Goal: Check status: Check status

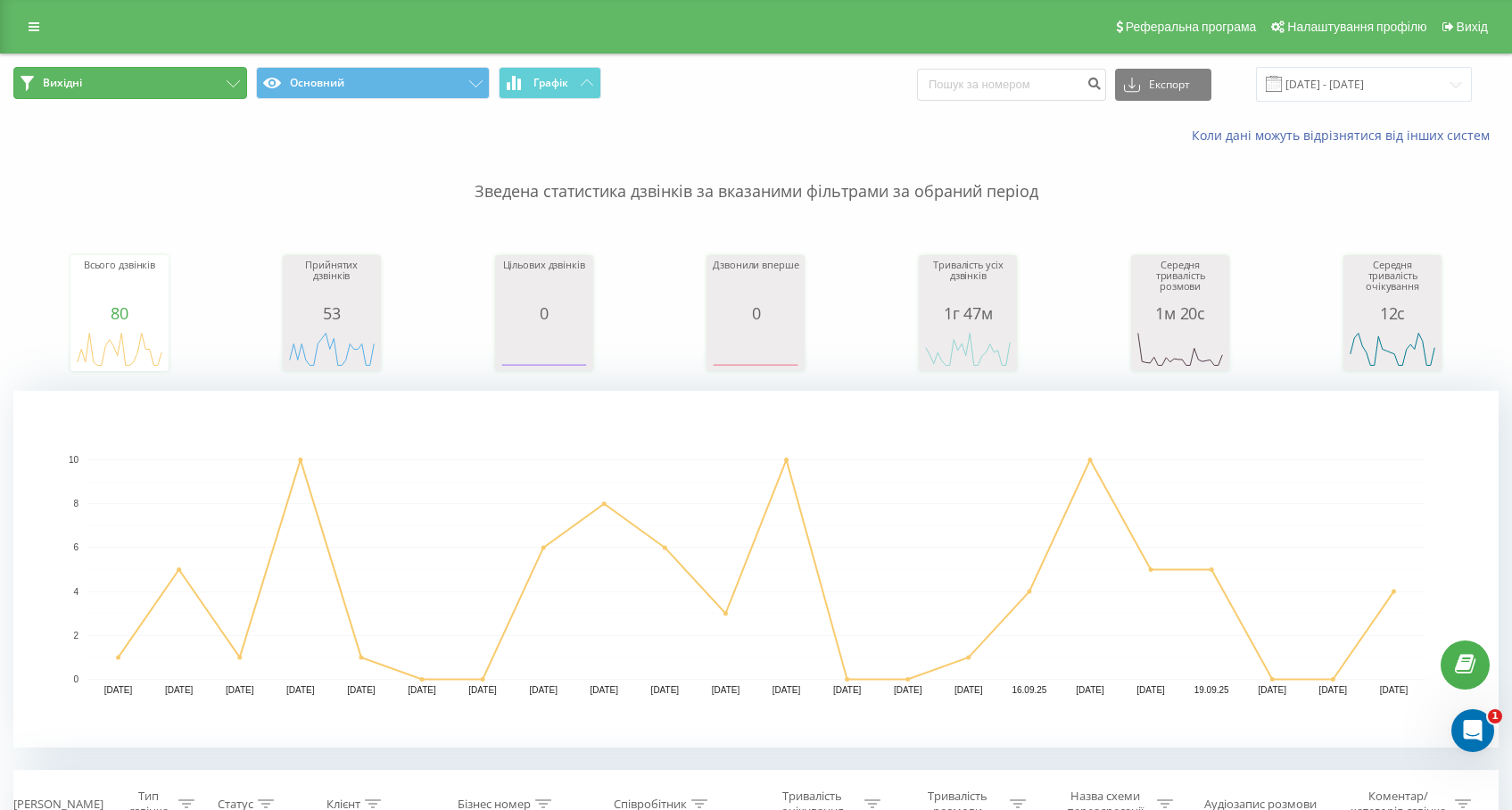
click at [171, 71] on button "Вихідні" at bounding box center [130, 83] width 234 height 32
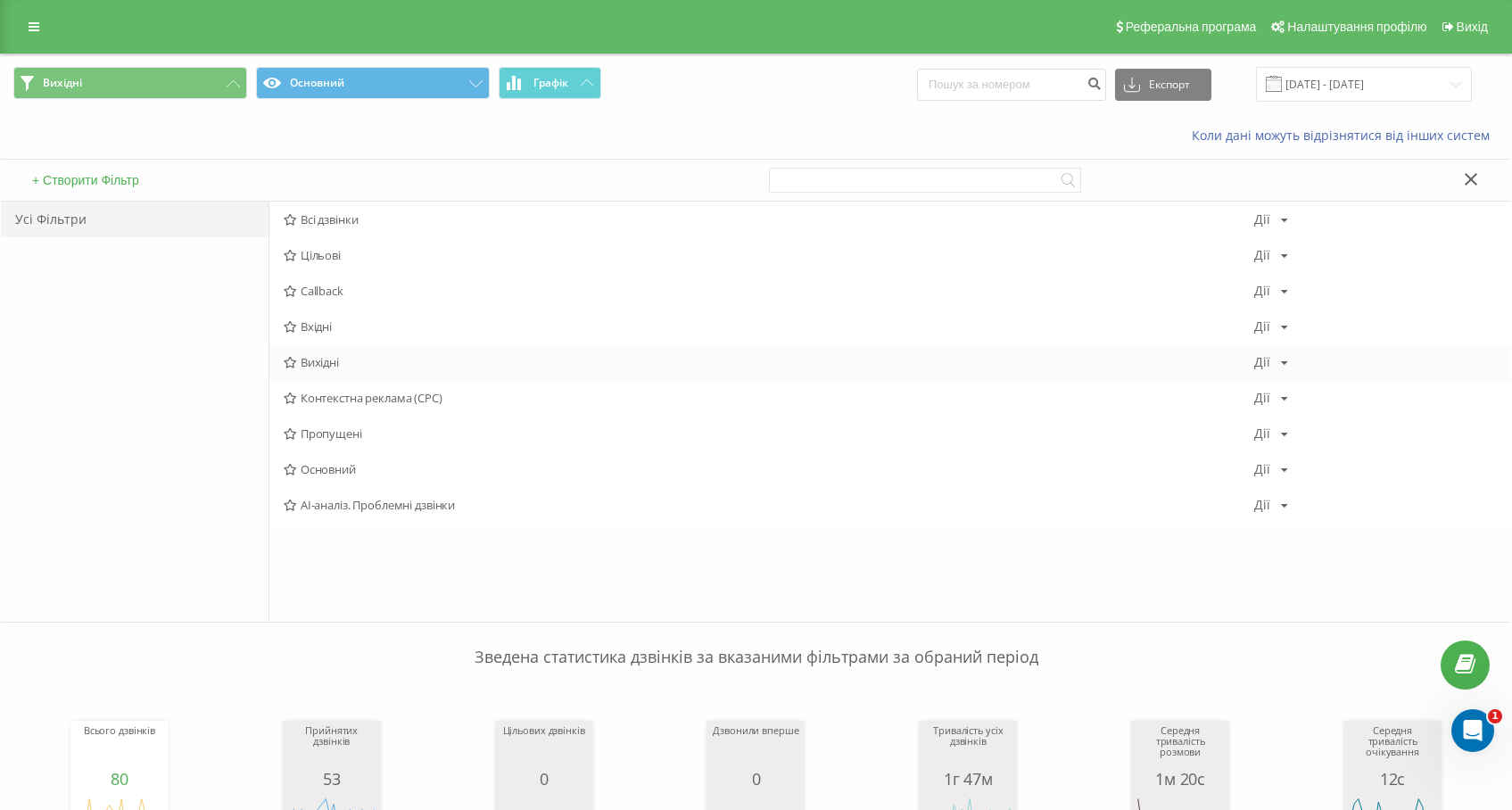
click at [318, 359] on span "Вихідні" at bounding box center [768, 362] width 970 height 13
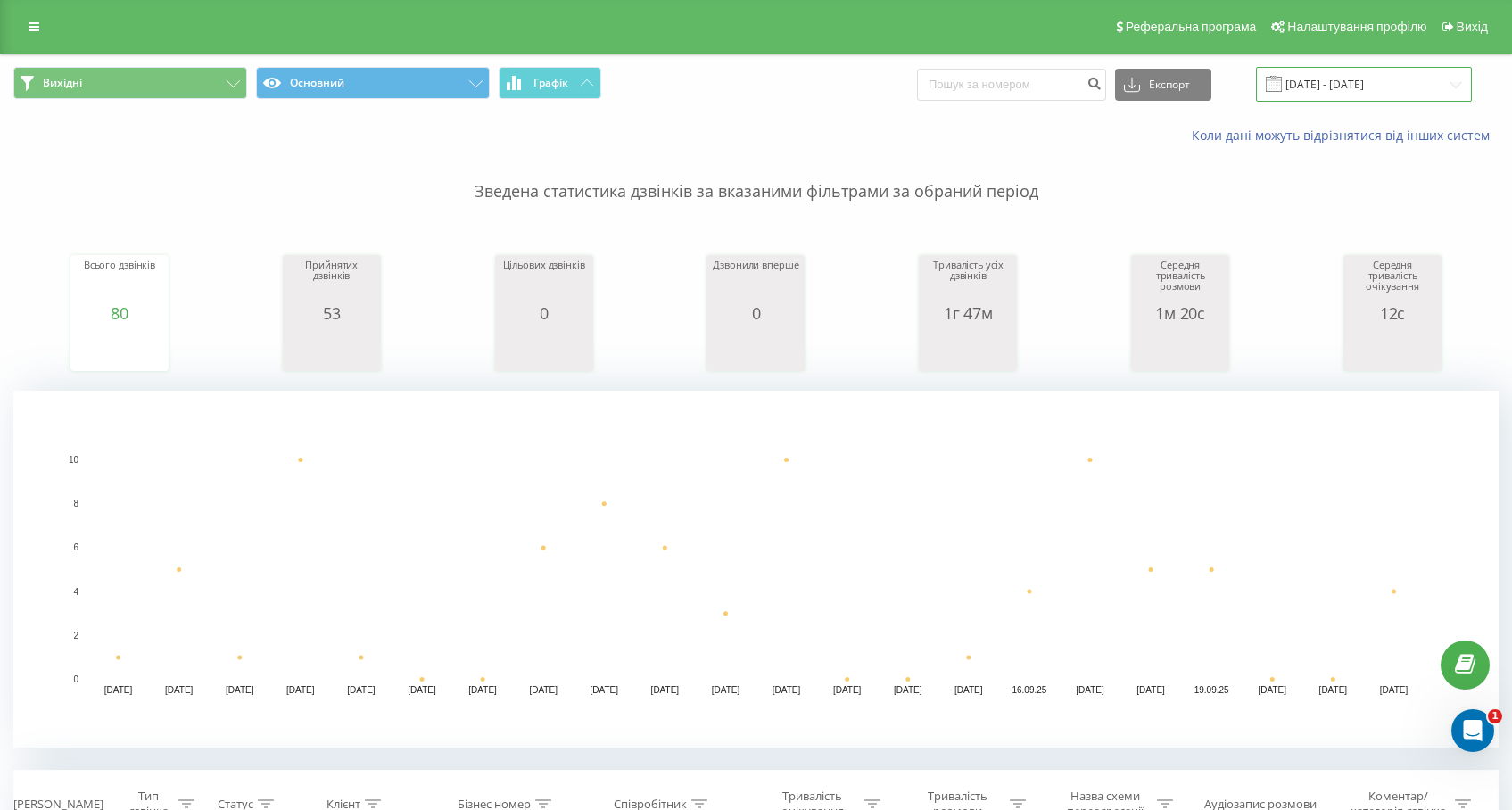
click at [1327, 83] on input "[DATE] - [DATE]" at bounding box center [1363, 84] width 216 height 35
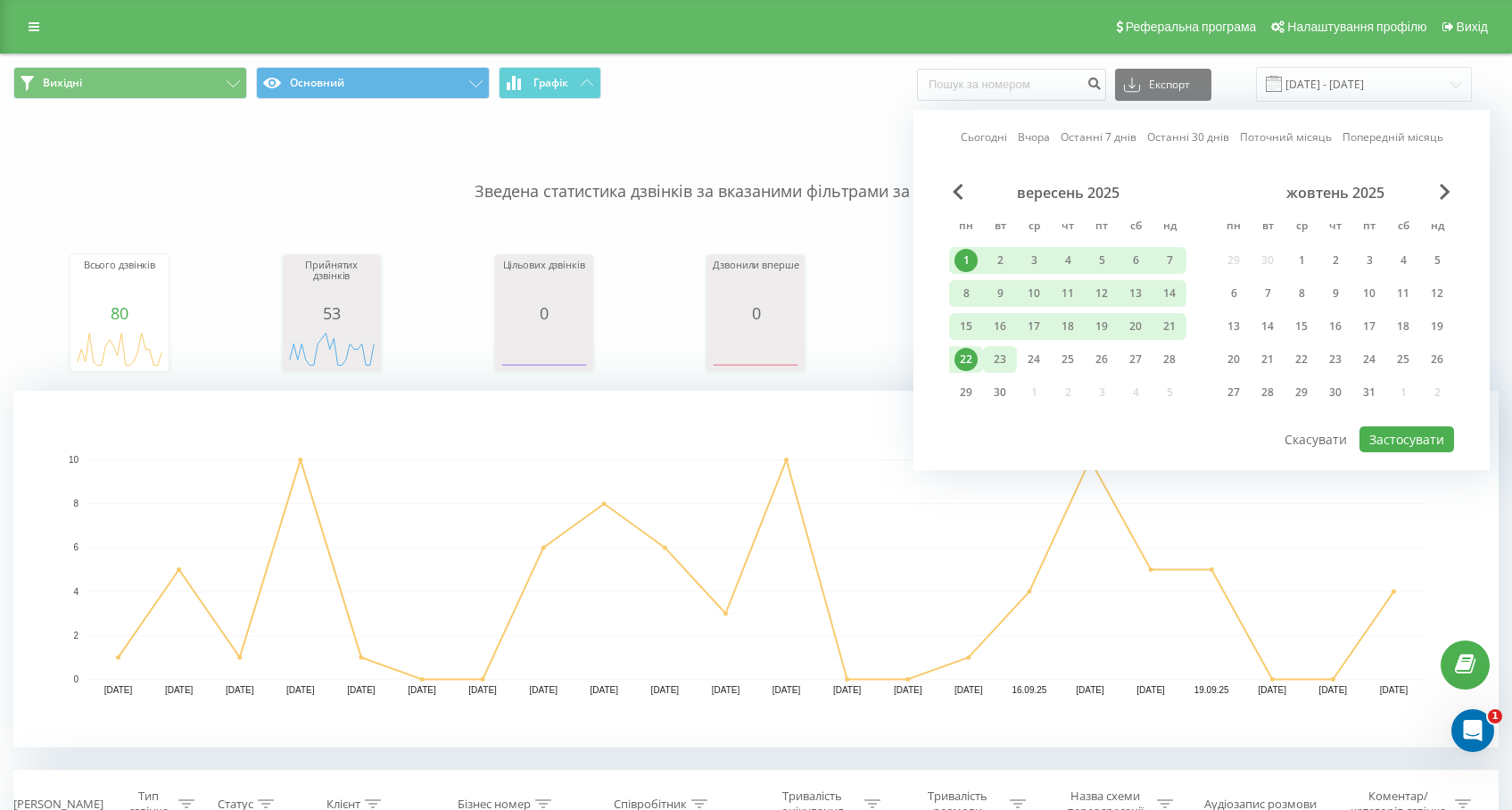
click at [996, 361] on div "23" at bounding box center [1000, 359] width 23 height 23
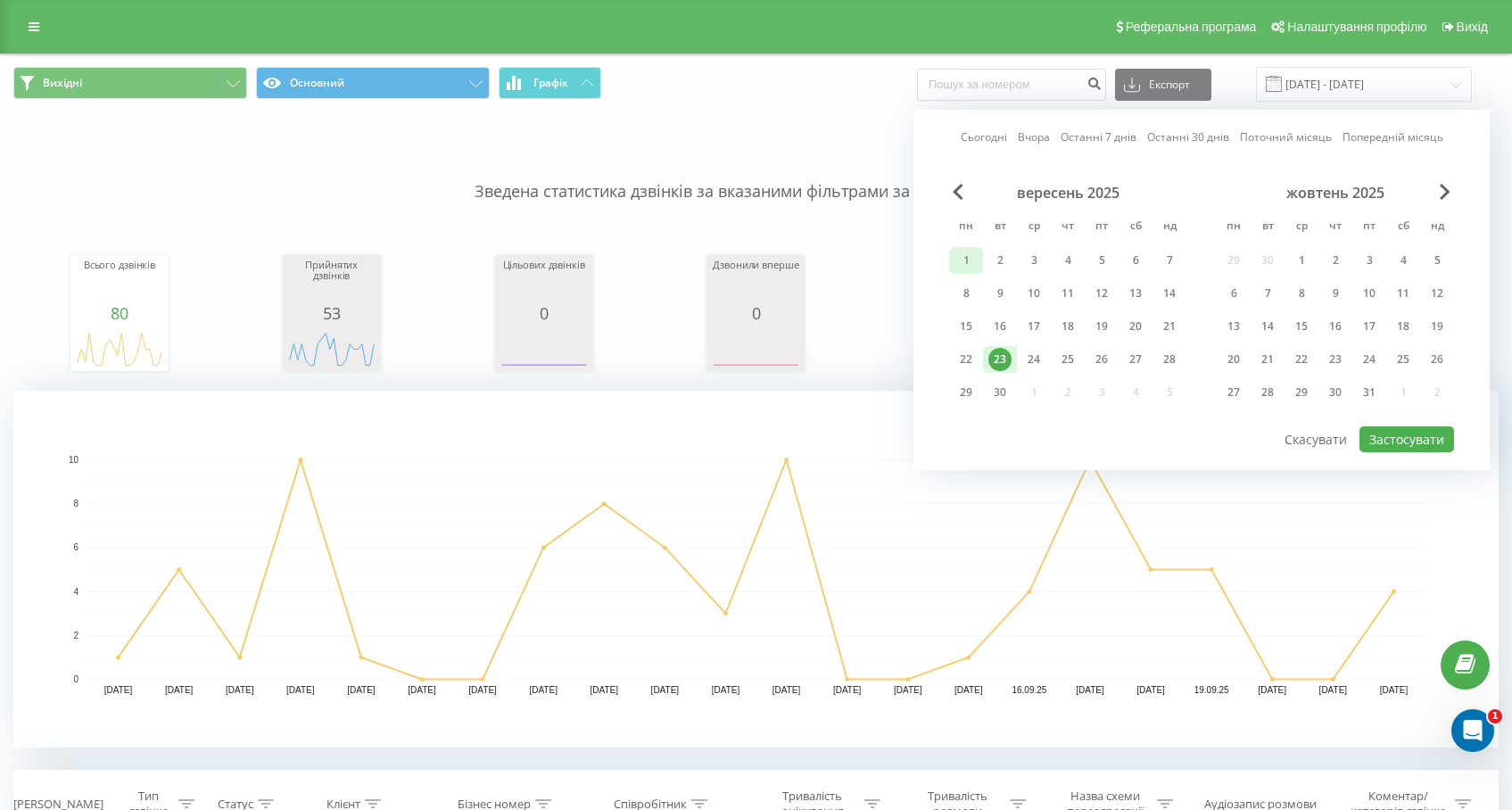
click at [963, 252] on div "1" at bounding box center [966, 260] width 23 height 23
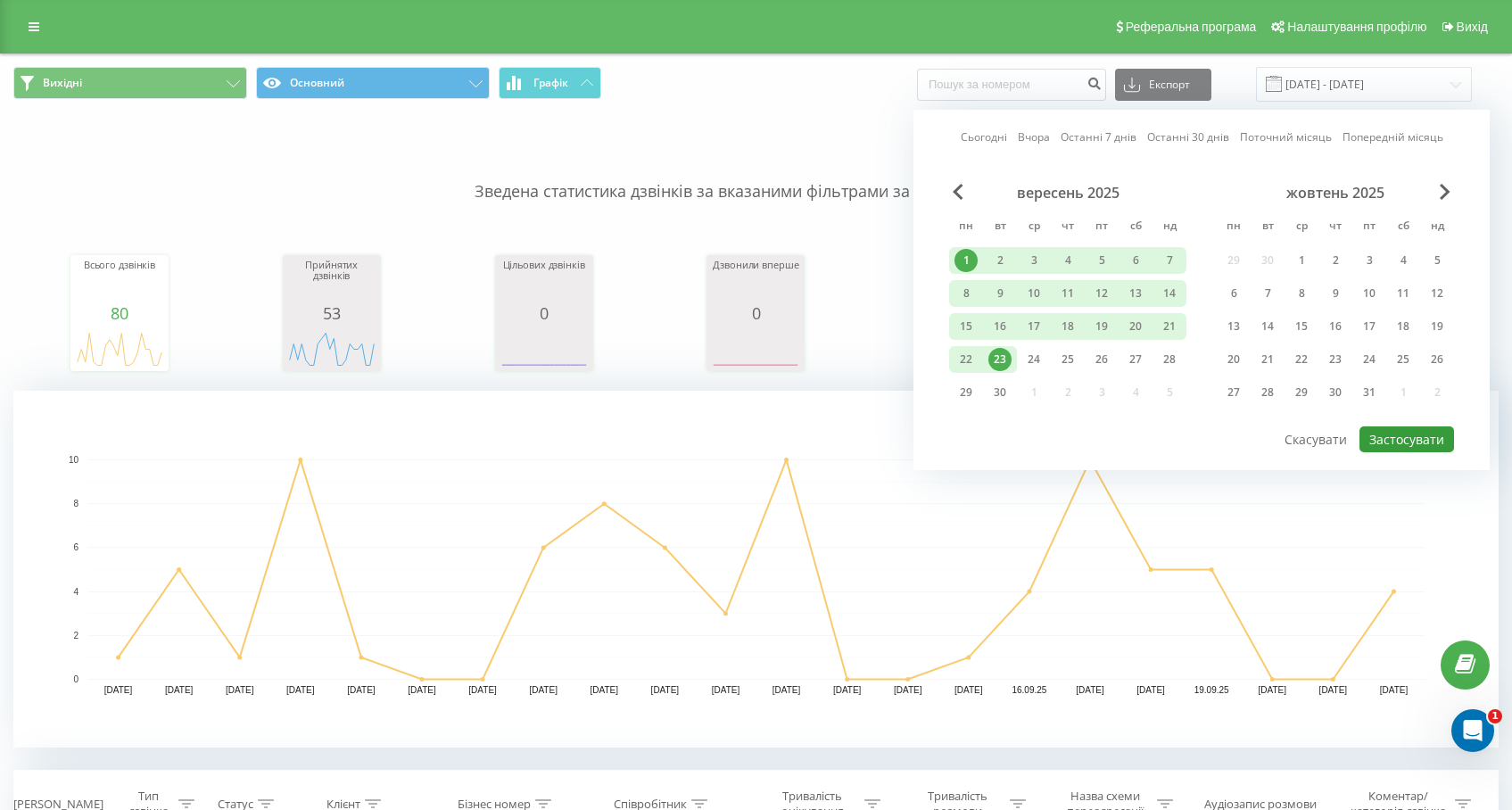
click at [1397, 435] on button "Застосувати" at bounding box center [1406, 439] width 94 height 26
type input "[DATE] - [DATE]"
